Goal: Transaction & Acquisition: Purchase product/service

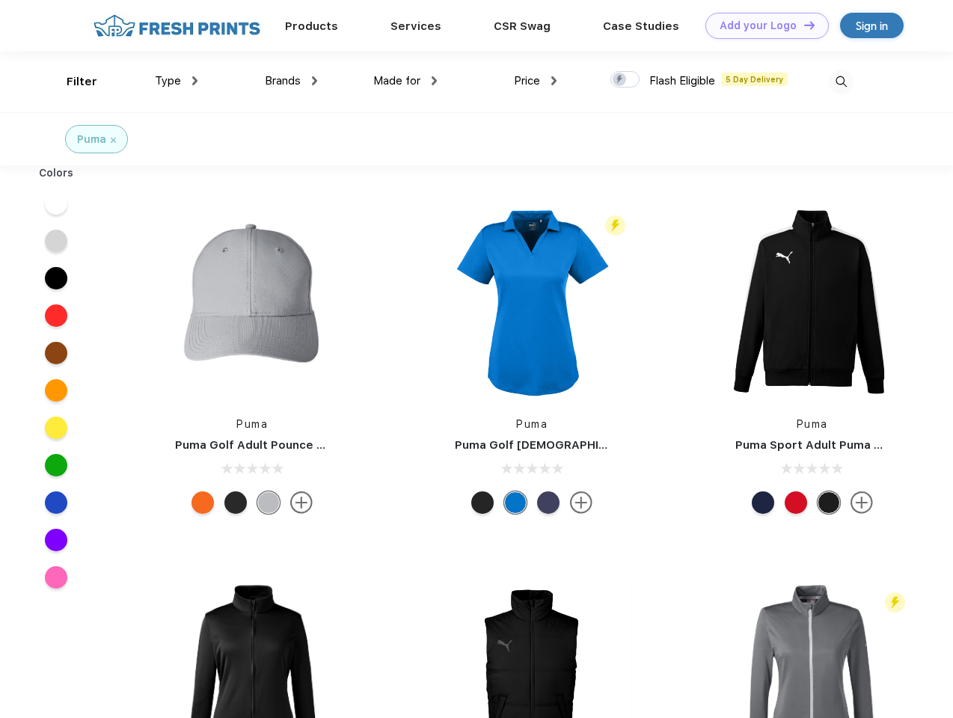
click at [762, 25] on link "Add your Logo Design Tool" at bounding box center [767, 26] width 123 height 26
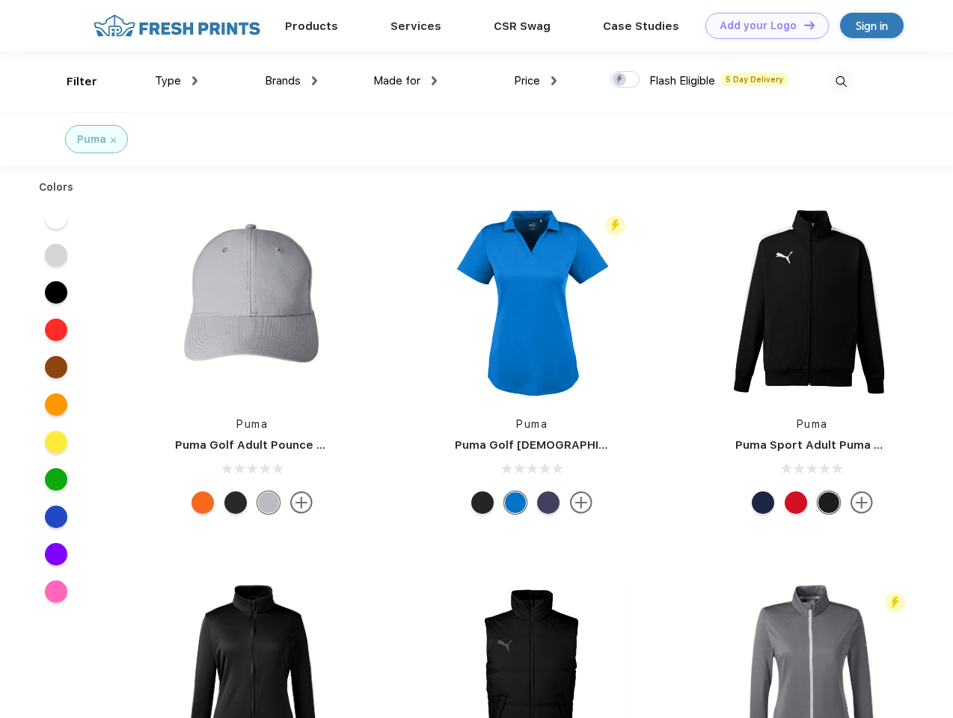
click at [0, 0] on div "Design Tool" at bounding box center [0, 0] width 0 height 0
click at [803, 25] on link "Add your Logo Design Tool" at bounding box center [767, 26] width 123 height 26
click at [72, 82] on div "Filter" at bounding box center [82, 81] width 31 height 17
click at [177, 81] on span "Type" at bounding box center [168, 80] width 26 height 13
click at [291, 81] on span "Brands" at bounding box center [283, 80] width 36 height 13
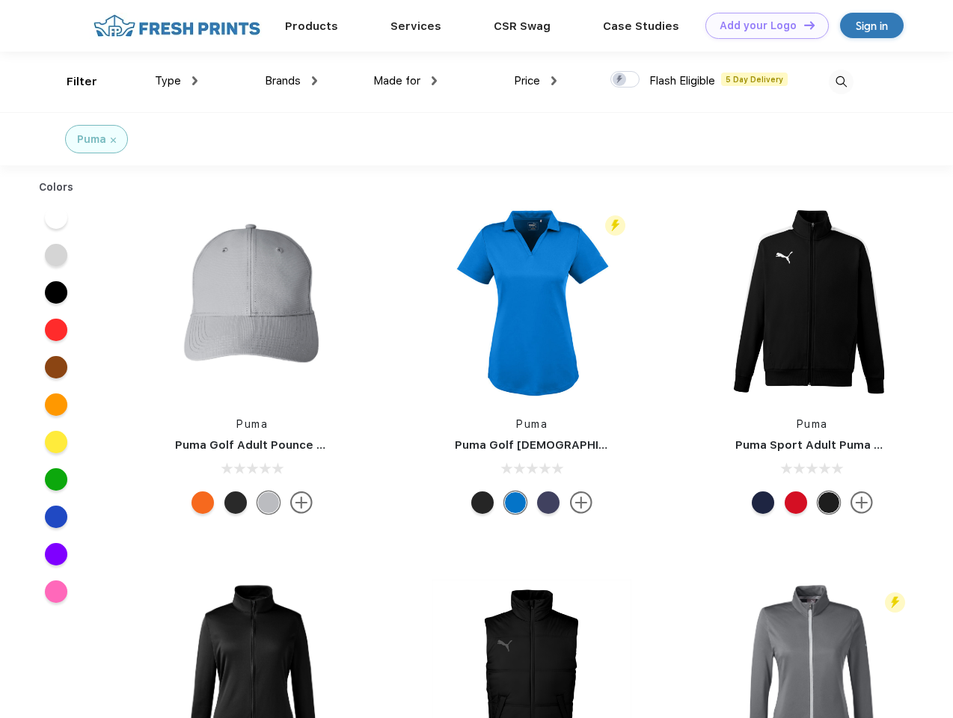
click at [406, 81] on span "Made for" at bounding box center [396, 80] width 47 height 13
click at [536, 81] on span "Price" at bounding box center [527, 80] width 26 height 13
click at [626, 80] on div at bounding box center [625, 79] width 29 height 16
click at [620, 80] on input "checkbox" at bounding box center [616, 75] width 10 height 10
click at [841, 82] on img at bounding box center [841, 82] width 25 height 25
